Goal: Task Accomplishment & Management: Complete application form

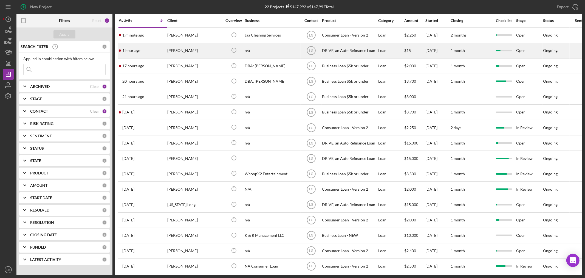
click at [157, 51] on div "1 hour ago [PERSON_NAME]" at bounding box center [143, 50] width 48 height 15
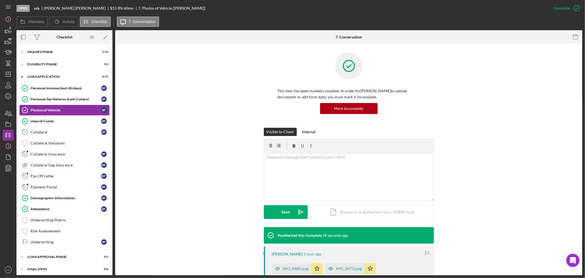
scroll to position [91, 0]
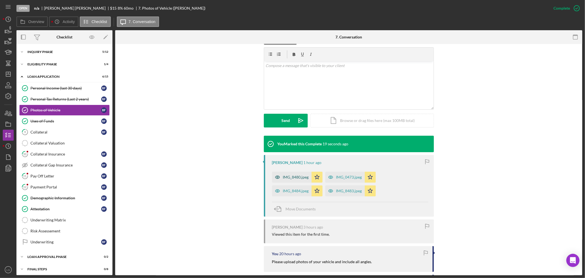
click at [304, 172] on div "IMG_8480.jpeg" at bounding box center [292, 177] width 40 height 11
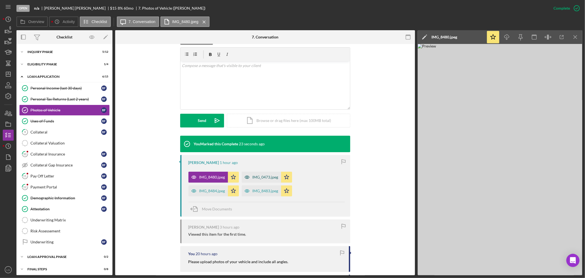
click at [265, 178] on div "IMG_0473.jpeg" at bounding box center [266, 177] width 26 height 4
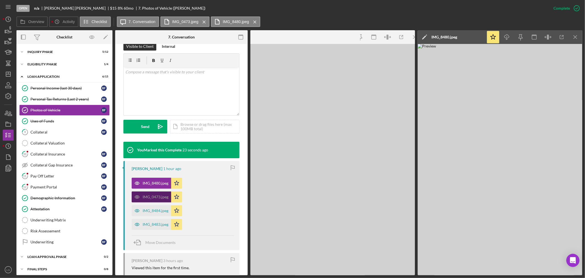
scroll to position [97, 0]
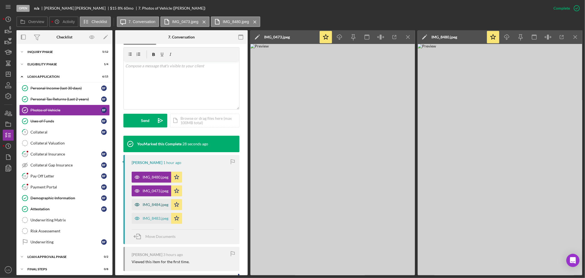
click at [134, 206] on icon "button" at bounding box center [137, 204] width 11 height 11
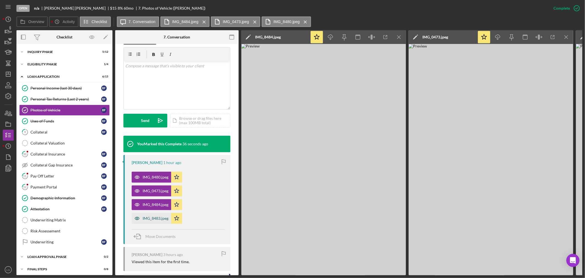
click at [144, 220] on div "IMG_8483.jpeg" at bounding box center [156, 218] width 26 height 4
click at [57, 134] on div "Collateral" at bounding box center [65, 132] width 71 height 4
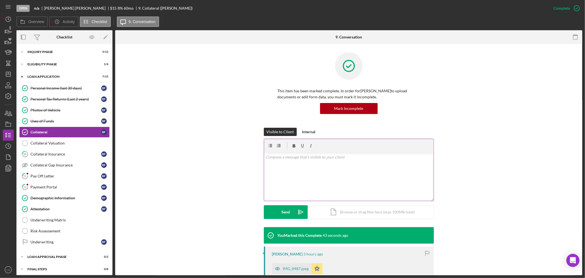
scroll to position [30, 0]
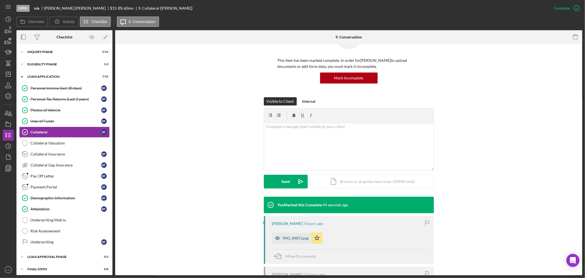
click at [279, 237] on icon "button" at bounding box center [277, 237] width 11 height 11
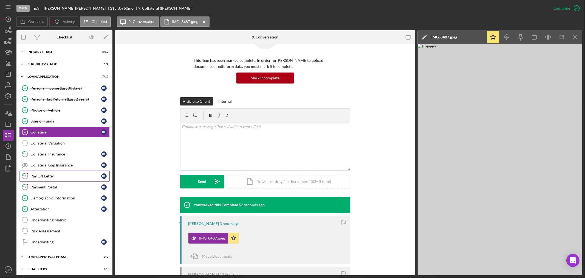
click at [27, 177] on icon at bounding box center [24, 175] width 5 height 5
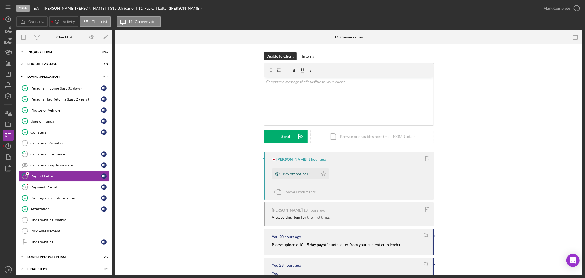
click at [307, 178] on div "Pay off notice.PDF" at bounding box center [295, 173] width 46 height 11
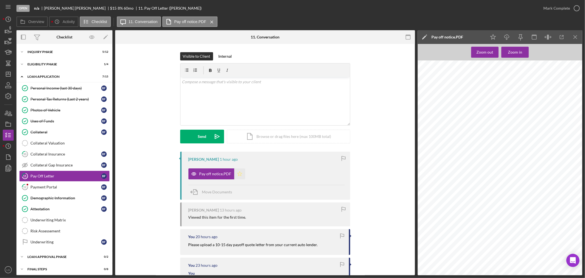
click at [237, 174] on polygon "button" at bounding box center [239, 173] width 5 height 4
click at [558, 7] on div "Mark Complete" at bounding box center [557, 8] width 27 height 11
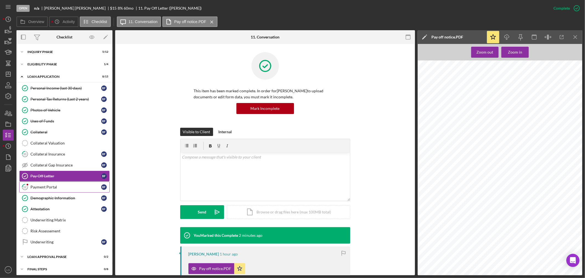
click at [51, 182] on link "12 Payment Portal B F" at bounding box center [64, 186] width 91 height 11
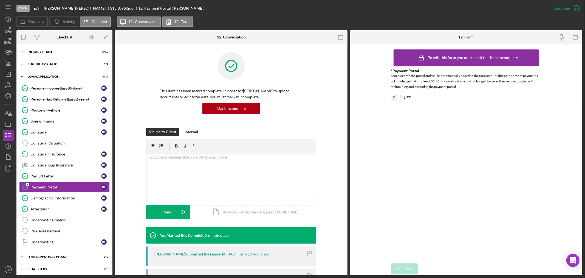
scroll to position [61, 0]
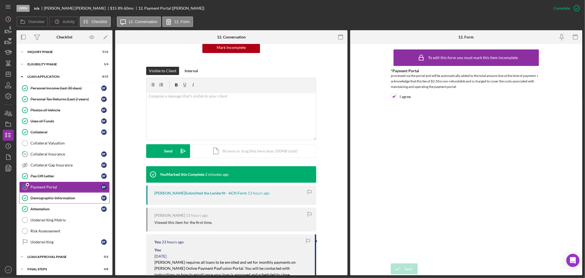
click at [64, 202] on link "Demographic Information Demographic Information B F" at bounding box center [64, 197] width 91 height 11
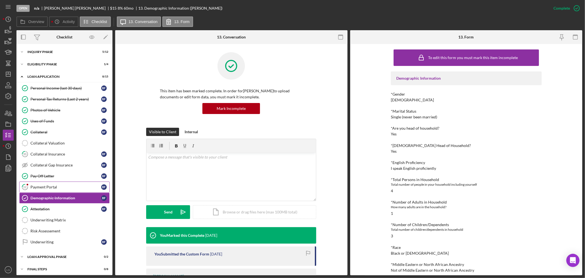
click at [56, 187] on div "Payment Portal" at bounding box center [65, 187] width 71 height 4
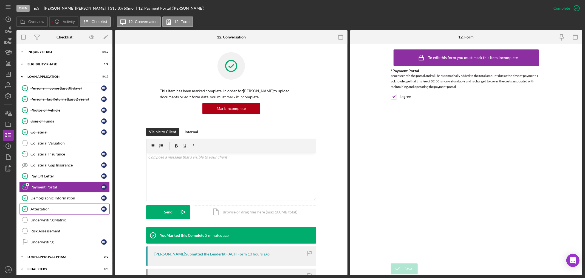
click at [39, 204] on link "Attestation Attestation B F" at bounding box center [64, 208] width 91 height 11
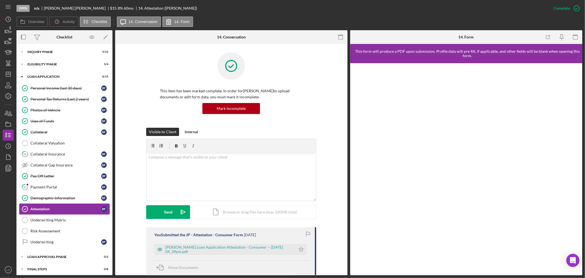
click at [39, 204] on link "Attestation Attestation B F" at bounding box center [64, 208] width 91 height 11
click at [53, 226] on div "Personal Income (last 30 days) Personal Income (last 30 days) B F Personal Tax …" at bounding box center [64, 166] width 96 height 167
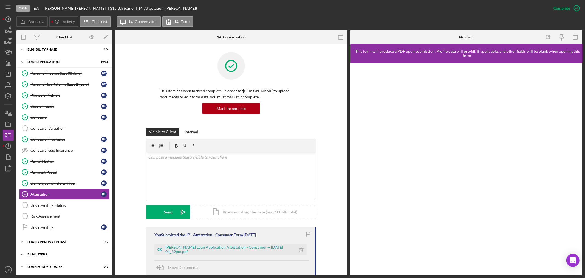
click at [65, 254] on div "FINAL STEPS" at bounding box center [66, 254] width 78 height 3
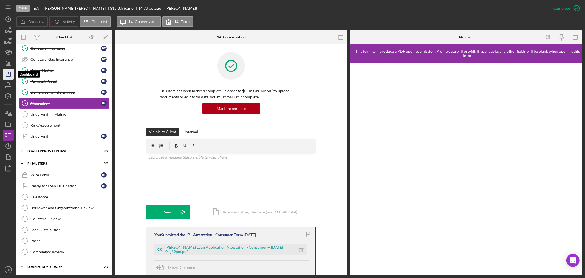
click at [6, 69] on icon "Icon/Dashboard" at bounding box center [8, 74] width 14 height 14
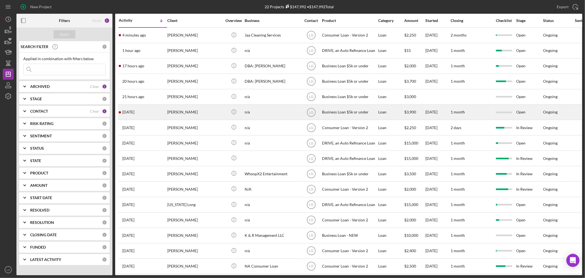
click at [143, 117] on div "[DATE] [PERSON_NAME]" at bounding box center [143, 112] width 48 height 15
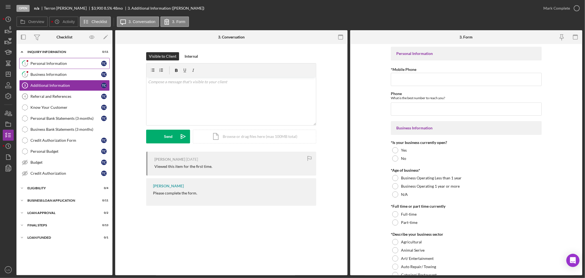
click at [62, 65] on div "Personal Information" at bounding box center [65, 63] width 71 height 4
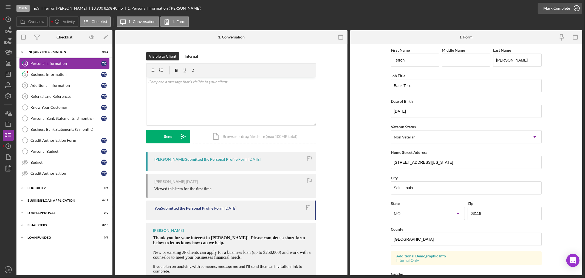
click at [564, 8] on div "Mark Complete" at bounding box center [557, 8] width 27 height 11
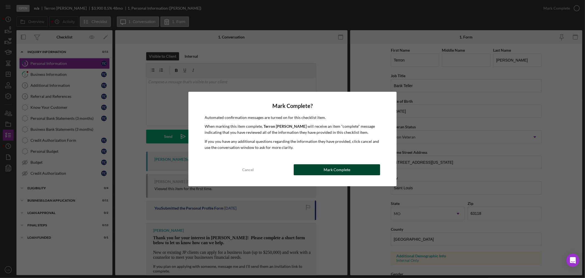
click at [307, 164] on button "Mark Complete" at bounding box center [337, 169] width 86 height 11
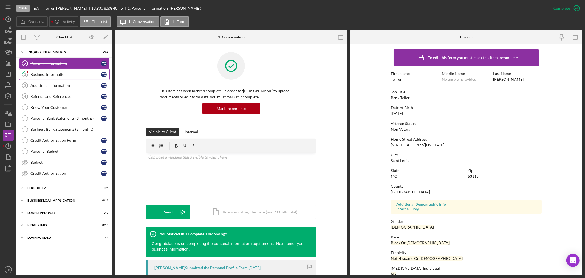
click at [60, 76] on div "Business Information" at bounding box center [65, 74] width 71 height 4
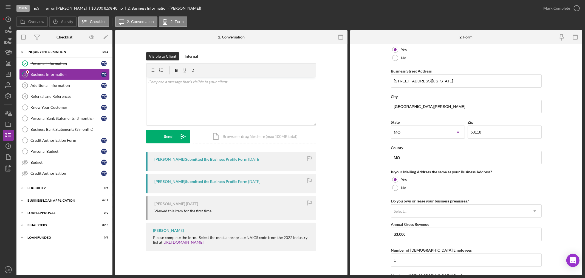
scroll to position [379, 0]
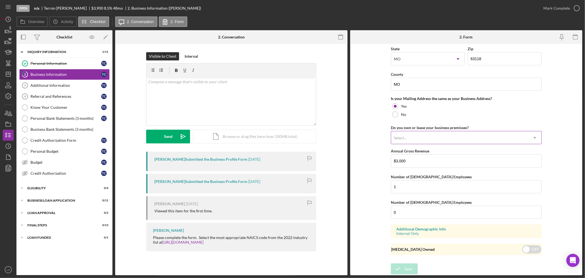
click at [453, 136] on div "Select..." at bounding box center [459, 137] width 137 height 13
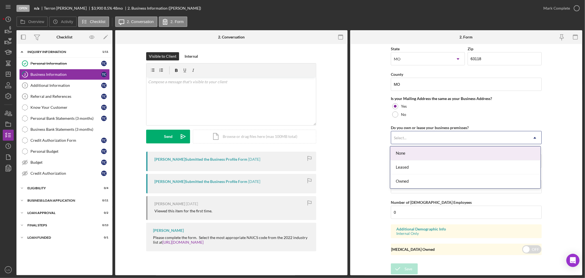
click at [415, 154] on div "None" at bounding box center [466, 153] width 150 height 14
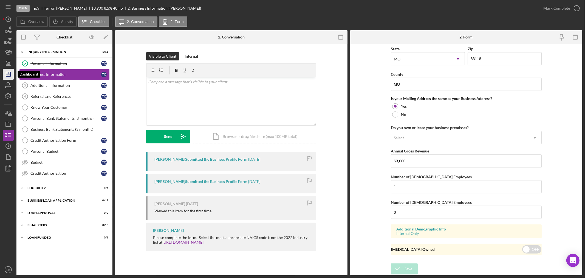
click at [10, 72] on icon "Icon/Dashboard" at bounding box center [8, 74] width 14 height 14
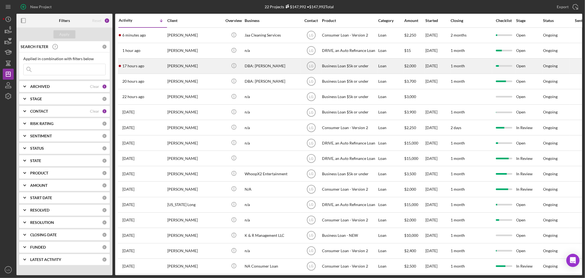
click at [146, 69] on div "17 hours ago [PERSON_NAME]" at bounding box center [143, 66] width 48 height 15
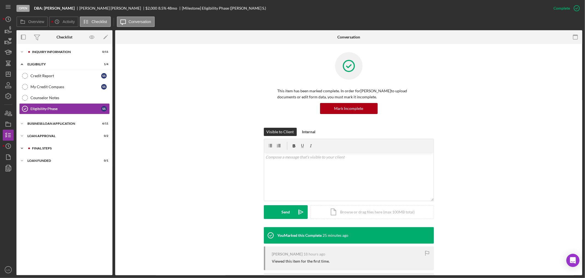
click at [90, 148] on div "Final Steps" at bounding box center [69, 148] width 74 height 3
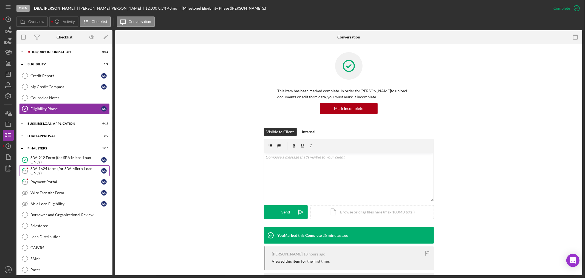
click at [57, 175] on div "SBA 1624 form (for SBA Micro-Loan ONLY)" at bounding box center [65, 170] width 71 height 9
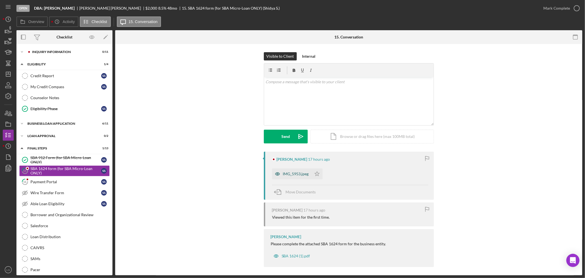
click at [304, 170] on div "IMG_5953.jpeg" at bounding box center [292, 173] width 40 height 11
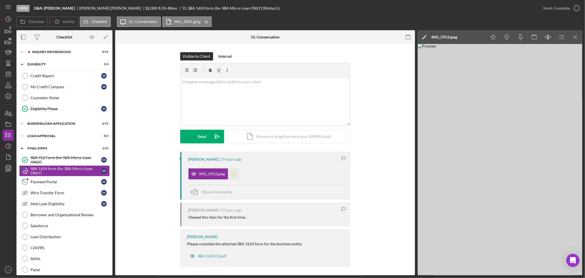
click at [233, 176] on icon "Icon/Star" at bounding box center [233, 173] width 11 height 11
click at [555, 6] on div "Mark Complete" at bounding box center [557, 8] width 27 height 11
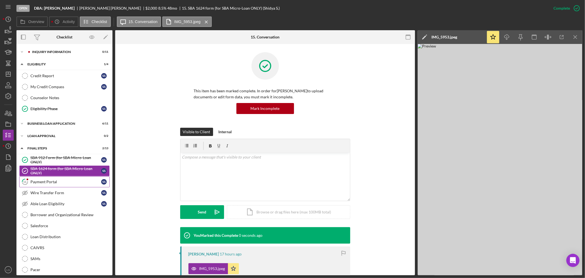
click at [61, 179] on link "16 Payment Portal S S" at bounding box center [64, 181] width 91 height 11
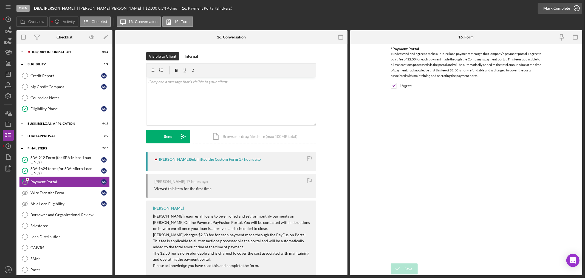
click at [548, 10] on div "Mark Complete" at bounding box center [557, 8] width 27 height 11
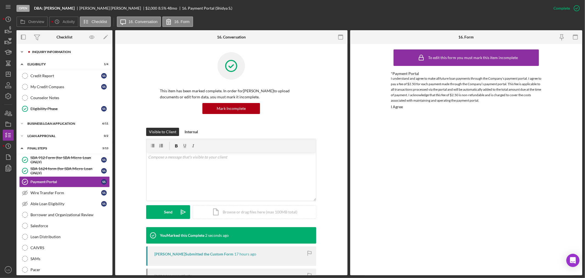
click at [55, 50] on div "Icon/Expander INQUIRY INFORMATION 0 / 11" at bounding box center [64, 51] width 96 height 11
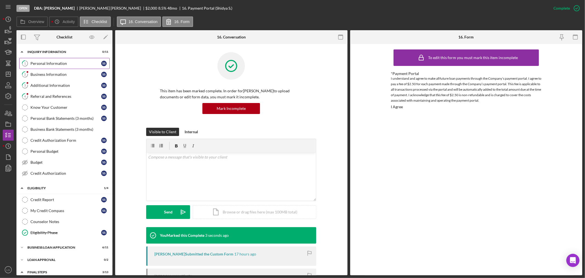
click at [47, 67] on link "1 Personal Information S S" at bounding box center [64, 63] width 91 height 11
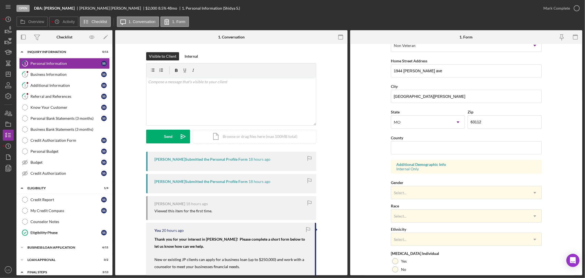
scroll to position [136, 0]
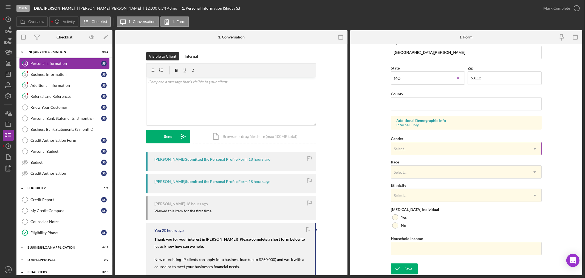
click at [413, 142] on div "Select..." at bounding box center [459, 148] width 137 height 13
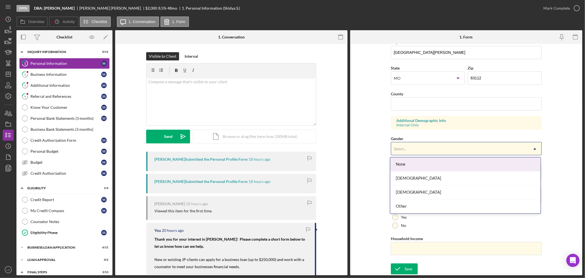
click at [368, 164] on form "First Name [PERSON_NAME] Middle Name Last Name [PERSON_NAME] Job Title Housekee…" at bounding box center [466, 159] width 232 height 231
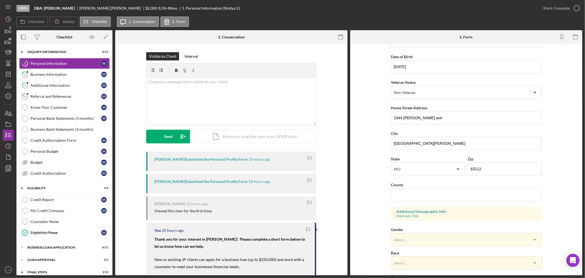
scroll to position [14, 0]
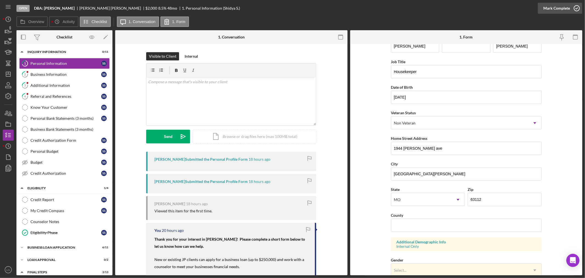
click at [551, 10] on div "Mark Complete" at bounding box center [557, 8] width 27 height 11
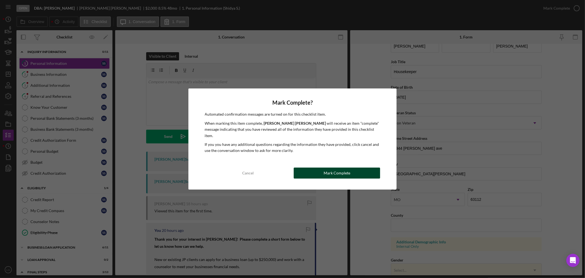
click at [367, 167] on button "Mark Complete" at bounding box center [337, 172] width 86 height 11
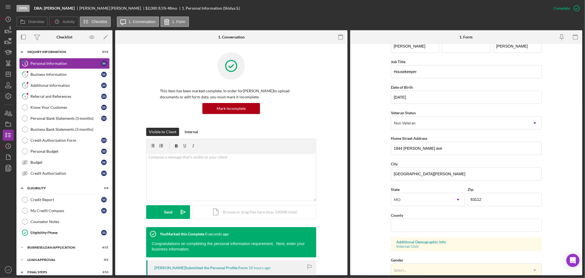
scroll to position [25, 0]
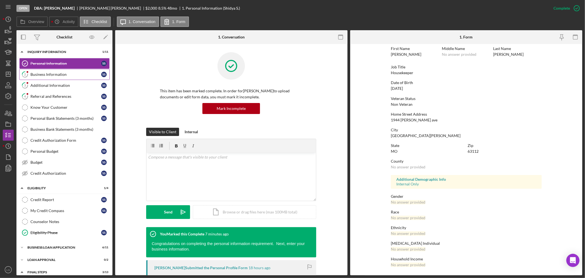
click at [39, 76] on div "Business Information" at bounding box center [65, 74] width 71 height 4
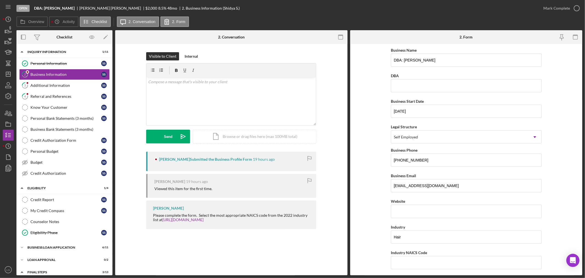
drag, startPoint x: 556, startPoint y: 8, endPoint x: 506, endPoint y: 25, distance: 52.9
click at [556, 7] on div "Mark Complete" at bounding box center [557, 8] width 27 height 11
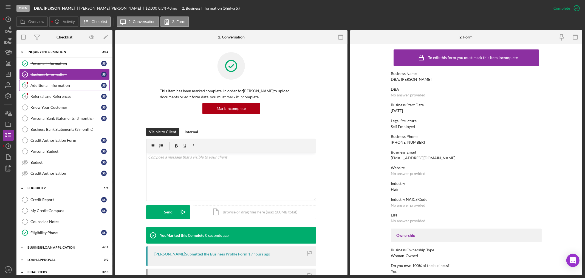
click at [36, 89] on link "3 Additional Information S S" at bounding box center [64, 85] width 91 height 11
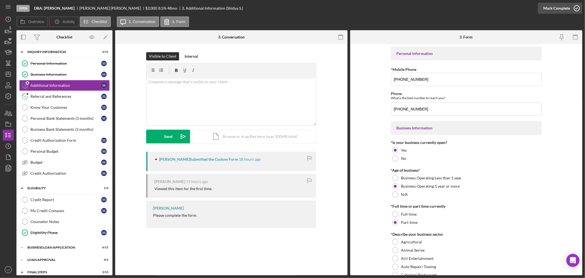
click at [551, 8] on div "Mark Complete" at bounding box center [557, 8] width 27 height 11
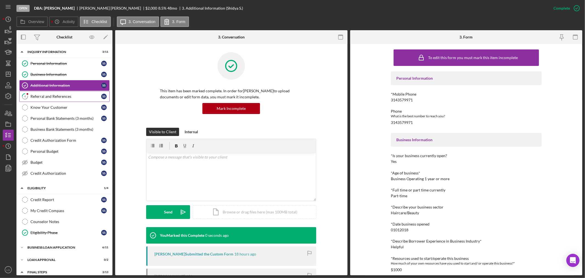
click at [53, 92] on link "4 Referral and References S S" at bounding box center [64, 96] width 91 height 11
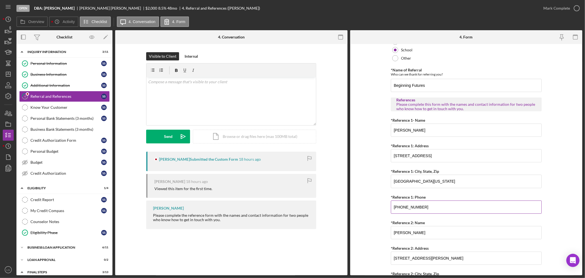
scroll to position [183, 0]
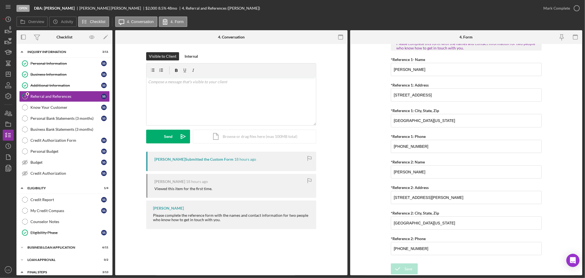
click at [553, 2] on div "Mark Complete" at bounding box center [560, 8] width 44 height 16
click at [553, 5] on div "Mark Complete" at bounding box center [557, 8] width 27 height 11
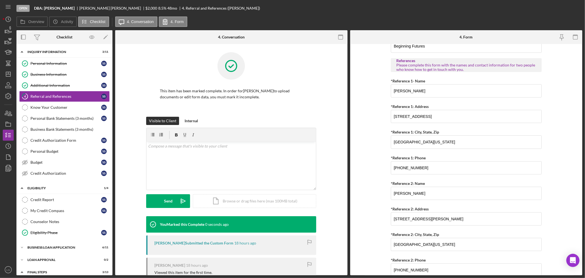
scroll to position [205, 0]
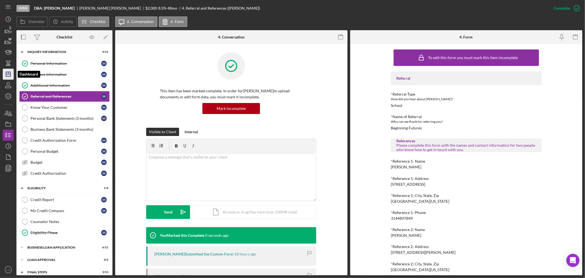
click at [10, 75] on polygon "button" at bounding box center [8, 74] width 4 height 4
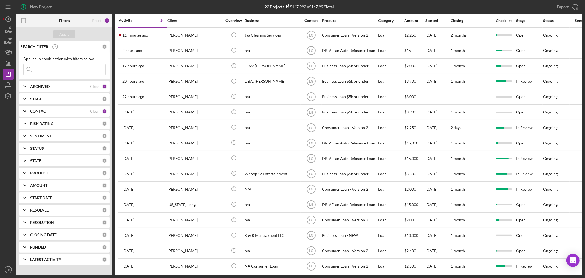
click at [505, 26] on div "Checklist" at bounding box center [504, 20] width 23 height 13
click at [504, 21] on div "Checklist" at bounding box center [504, 20] width 23 height 4
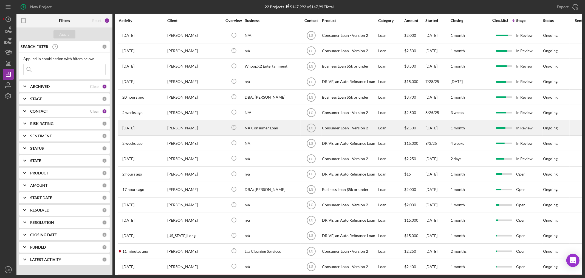
scroll to position [91, 0]
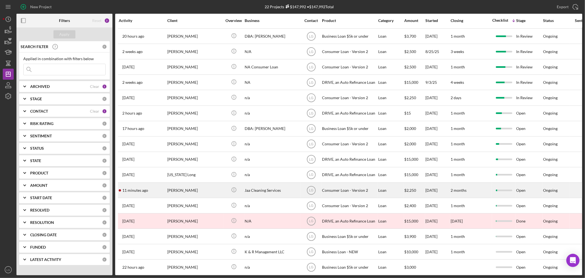
click at [192, 195] on div "[PERSON_NAME]" at bounding box center [194, 190] width 55 height 15
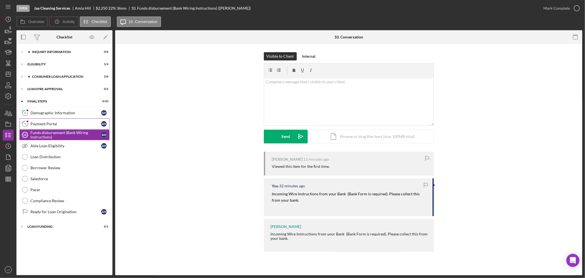
click at [60, 125] on div "Payment Portal" at bounding box center [65, 124] width 71 height 4
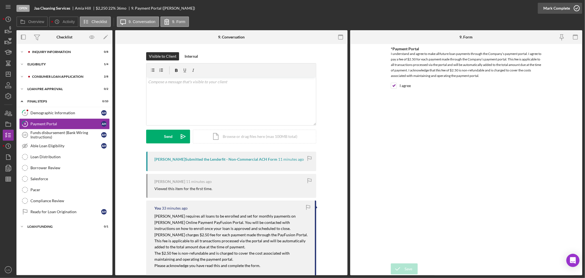
click at [546, 12] on div "Mark Complete" at bounding box center [557, 8] width 27 height 11
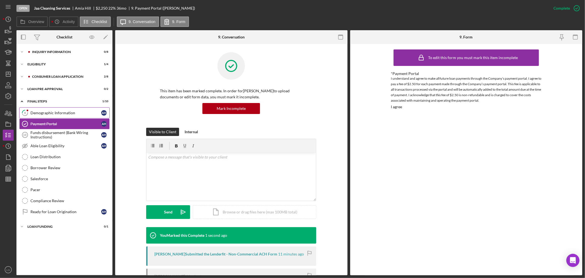
click at [70, 109] on link "8 Demographic Information A H" at bounding box center [64, 112] width 91 height 11
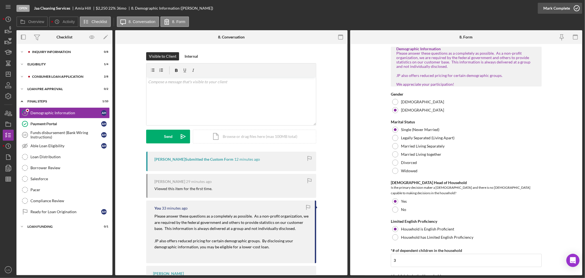
click at [542, 11] on button "Mark Complete" at bounding box center [560, 8] width 44 height 11
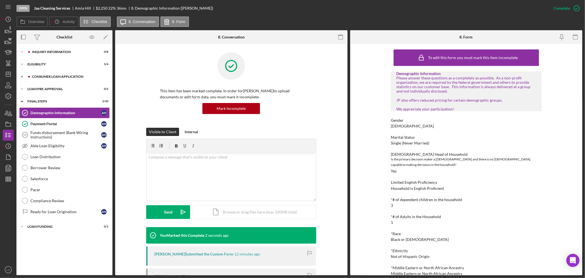
click at [63, 76] on div "Consumer Loan Application" at bounding box center [69, 76] width 74 height 3
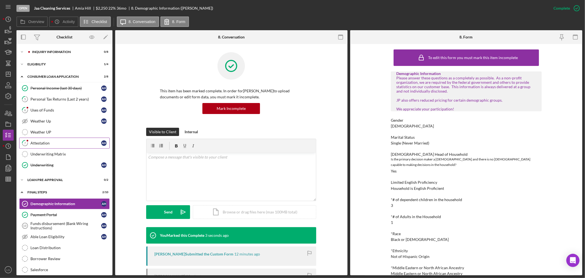
click at [32, 145] on icon "7" at bounding box center [25, 143] width 14 height 14
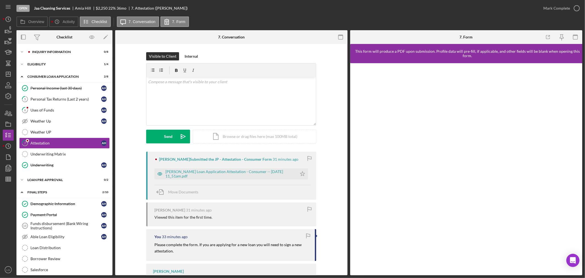
click at [262, 165] on div "[PERSON_NAME] Submitted the JP - Attestation - Consumer Form 31 minutes ago [PE…" at bounding box center [231, 176] width 170 height 48
click at [261, 170] on div "[PERSON_NAME] Loan Application Attestation - Consumer -- [DATE] 11_51am.pdf" at bounding box center [230, 173] width 129 height 9
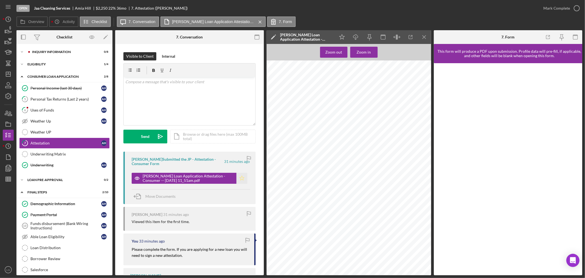
click at [242, 182] on icon "Icon/Star" at bounding box center [242, 178] width 11 height 11
click at [546, 9] on div "Mark Complete" at bounding box center [557, 8] width 27 height 11
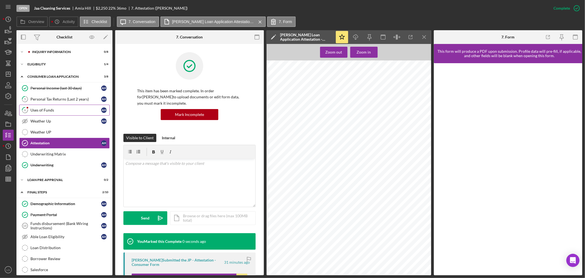
click at [40, 109] on div "Uses of Funds" at bounding box center [65, 110] width 71 height 4
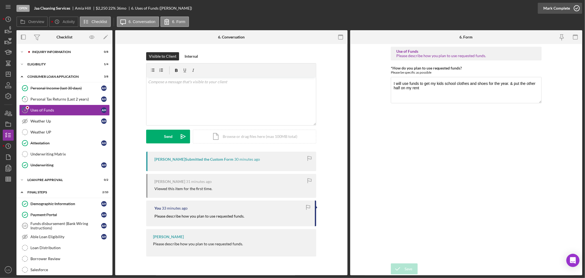
click at [560, 11] on div "Mark Complete" at bounding box center [557, 8] width 27 height 11
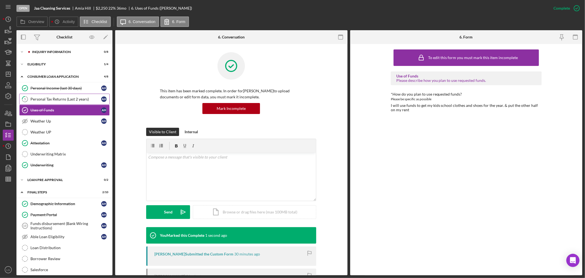
click at [33, 94] on link "5 Personal Tax Returns (Last 2 years) A H" at bounding box center [64, 99] width 91 height 11
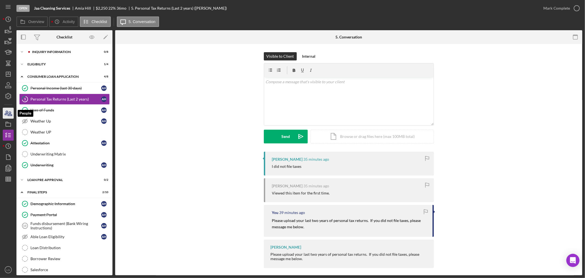
click at [12, 115] on icon "button" at bounding box center [10, 114] width 4 height 4
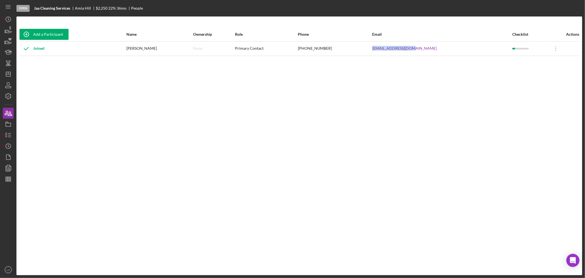
drag, startPoint x: 441, startPoint y: 47, endPoint x: 391, endPoint y: 49, distance: 50.0
click at [391, 49] on tr "Joined [PERSON_NAME] None Primary Contact [PHONE_NUMBER] [EMAIL_ADDRESS][DOMAIN…" at bounding box center [299, 48] width 561 height 15
copy tr "[EMAIL_ADDRESS][DOMAIN_NAME]"
click at [8, 72] on icon "Icon/Dashboard" at bounding box center [8, 74] width 14 height 14
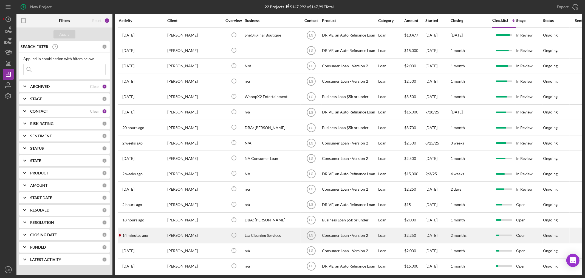
click at [133, 237] on time "14 minutes ago" at bounding box center [135, 235] width 26 height 4
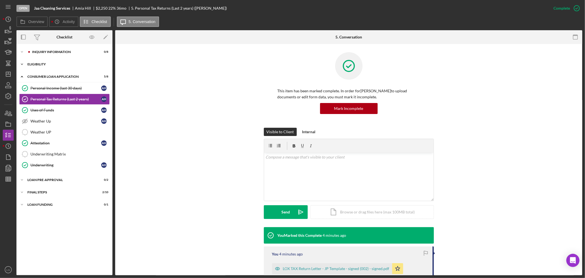
click at [77, 62] on div "Icon/Expander Eligibility 1 / 4" at bounding box center [64, 64] width 96 height 11
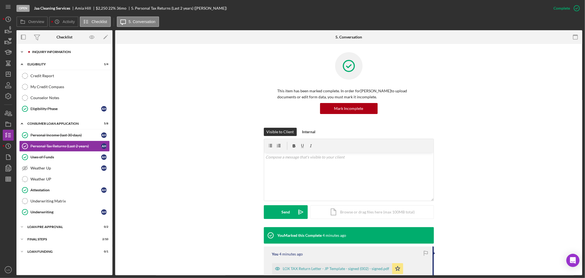
click at [70, 52] on div "Inquiry Information" at bounding box center [69, 51] width 74 height 3
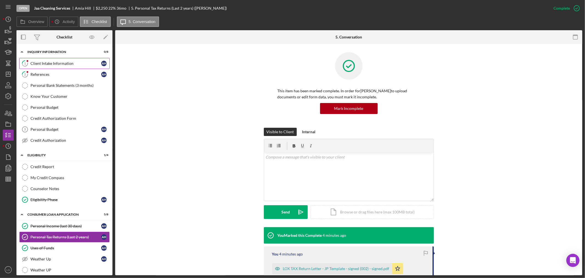
click at [62, 59] on link "1 Client Intake Information A H" at bounding box center [64, 63] width 91 height 11
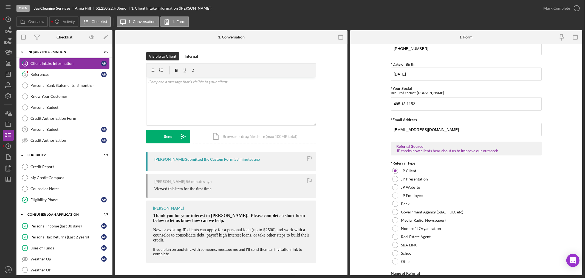
scroll to position [346, 0]
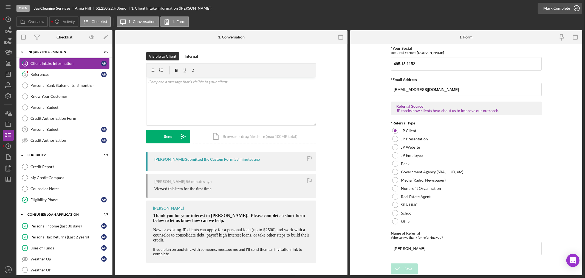
click at [560, 10] on div "Mark Complete" at bounding box center [557, 8] width 27 height 11
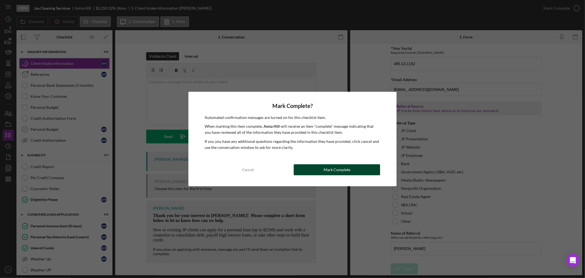
click at [371, 169] on button "Mark Complete" at bounding box center [337, 169] width 86 height 11
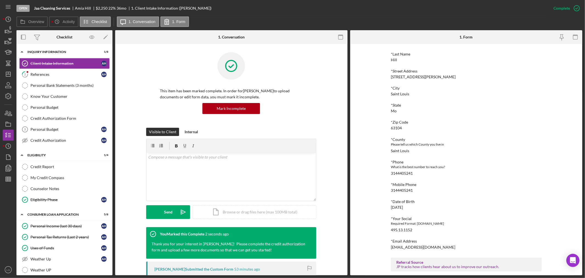
scroll to position [135, 0]
